Goal: Transaction & Acquisition: Purchase product/service

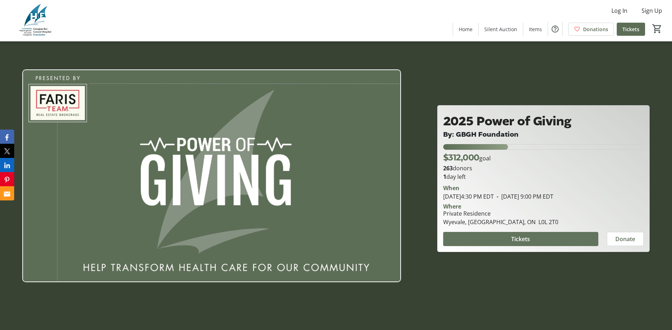
click at [559, 239] on span at bounding box center [520, 239] width 155 height 17
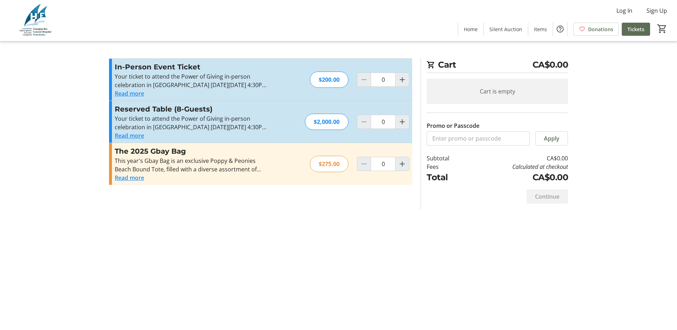
click at [131, 93] on button "Read more" at bounding box center [129, 93] width 29 height 8
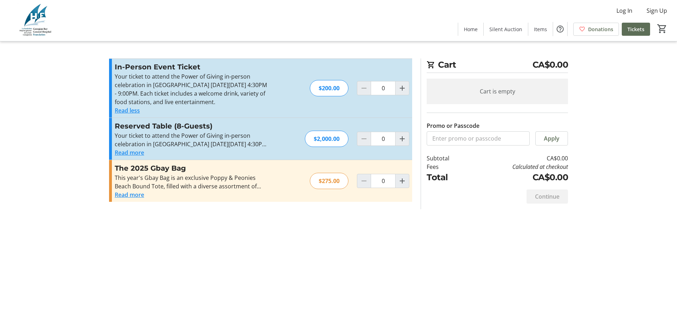
click at [134, 195] on button "Read more" at bounding box center [129, 195] width 29 height 8
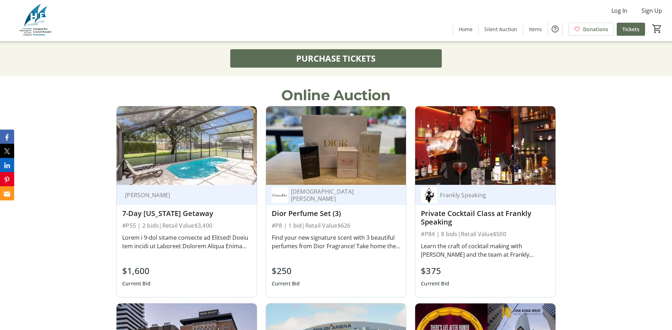
scroll to position [602, 0]
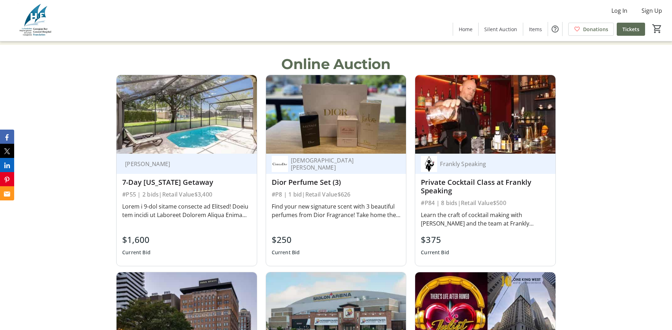
click at [214, 194] on div "#P55 | 2 bids | Retail Value $3,400" at bounding box center [186, 194] width 129 height 10
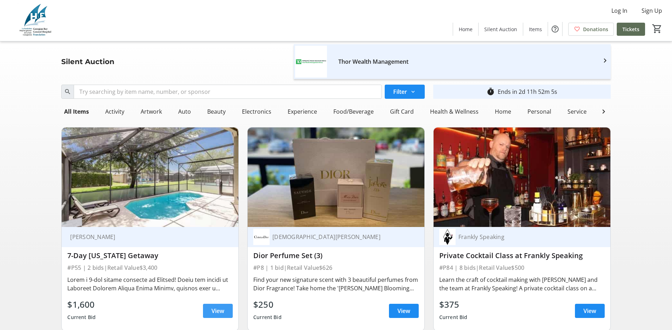
click at [228, 317] on span at bounding box center [218, 310] width 30 height 17
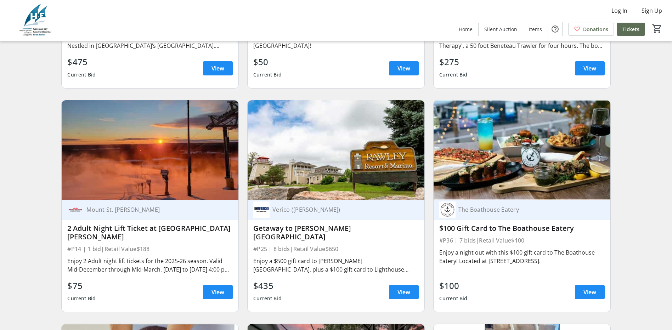
scroll to position [1346, 0]
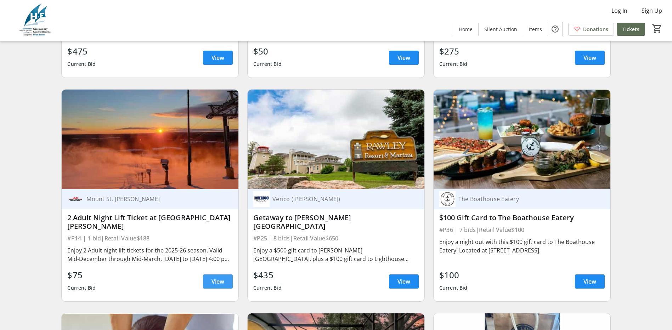
click at [210, 288] on span at bounding box center [218, 281] width 30 height 17
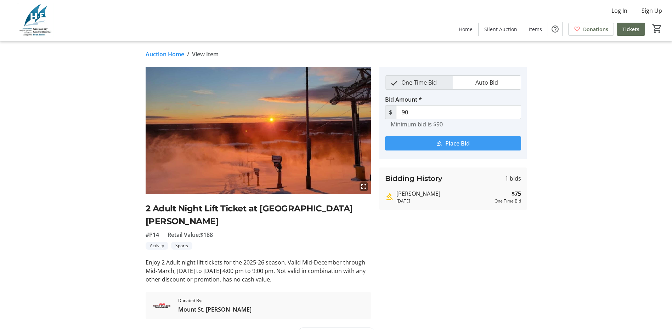
click at [471, 142] on span "submit" at bounding box center [453, 143] width 136 height 17
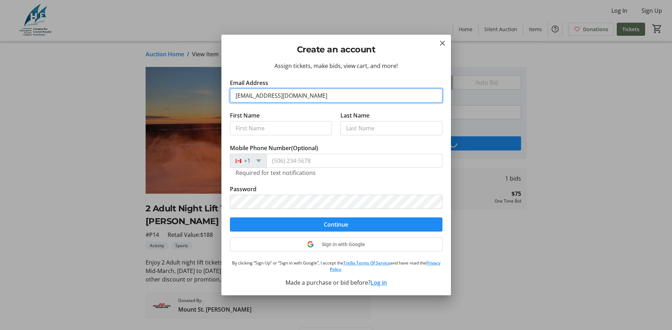
type input "sheehan5@bell.net"
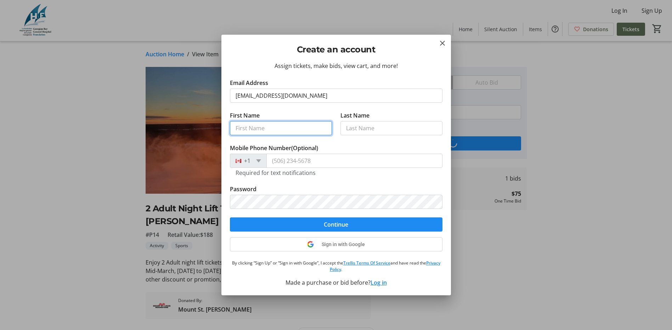
click at [271, 127] on input "First Name" at bounding box center [281, 128] width 102 height 14
type input "Andrea"
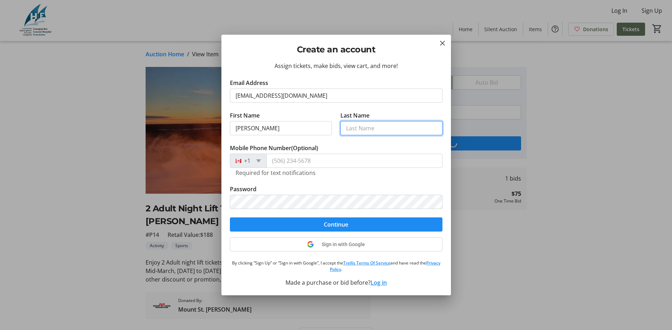
drag, startPoint x: 364, startPoint y: 129, endPoint x: 368, endPoint y: 129, distance: 3.6
click at [365, 129] on input "Last Name" at bounding box center [391, 128] width 102 height 14
type input "A"
type input "Sheehan"
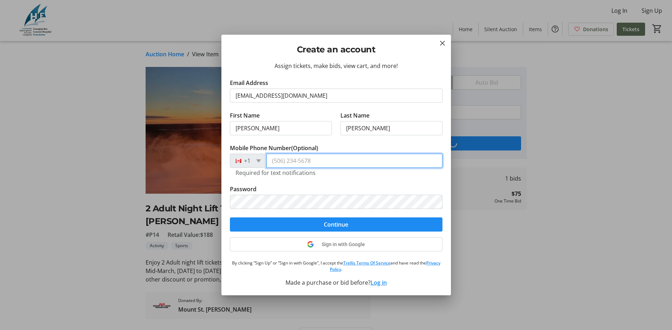
click at [274, 160] on input "Mobile Phone Number (Optional)" at bounding box center [354, 161] width 176 height 14
type input "(705) 896-0361"
click at [339, 225] on span "Continue" at bounding box center [336, 224] width 24 height 8
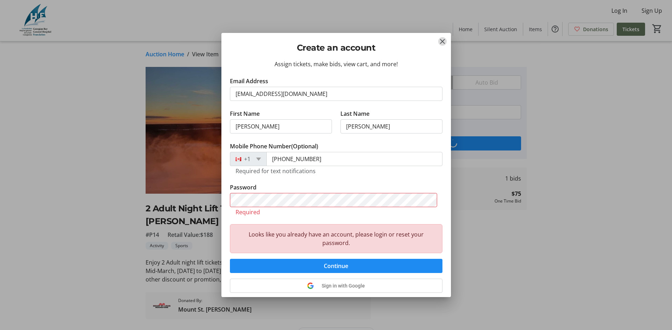
click at [444, 38] on mat-icon "Close" at bounding box center [442, 41] width 8 height 8
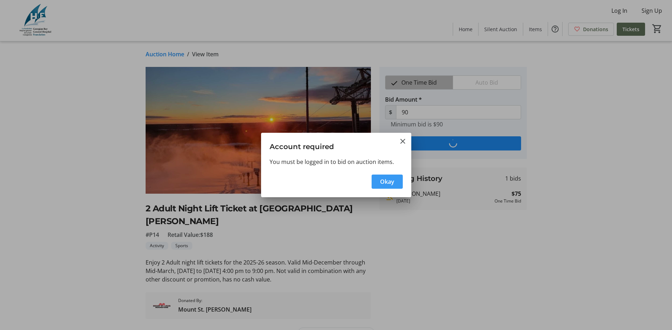
click at [387, 184] on span "Okay" at bounding box center [387, 181] width 14 height 8
